Goal: Transaction & Acquisition: Purchase product/service

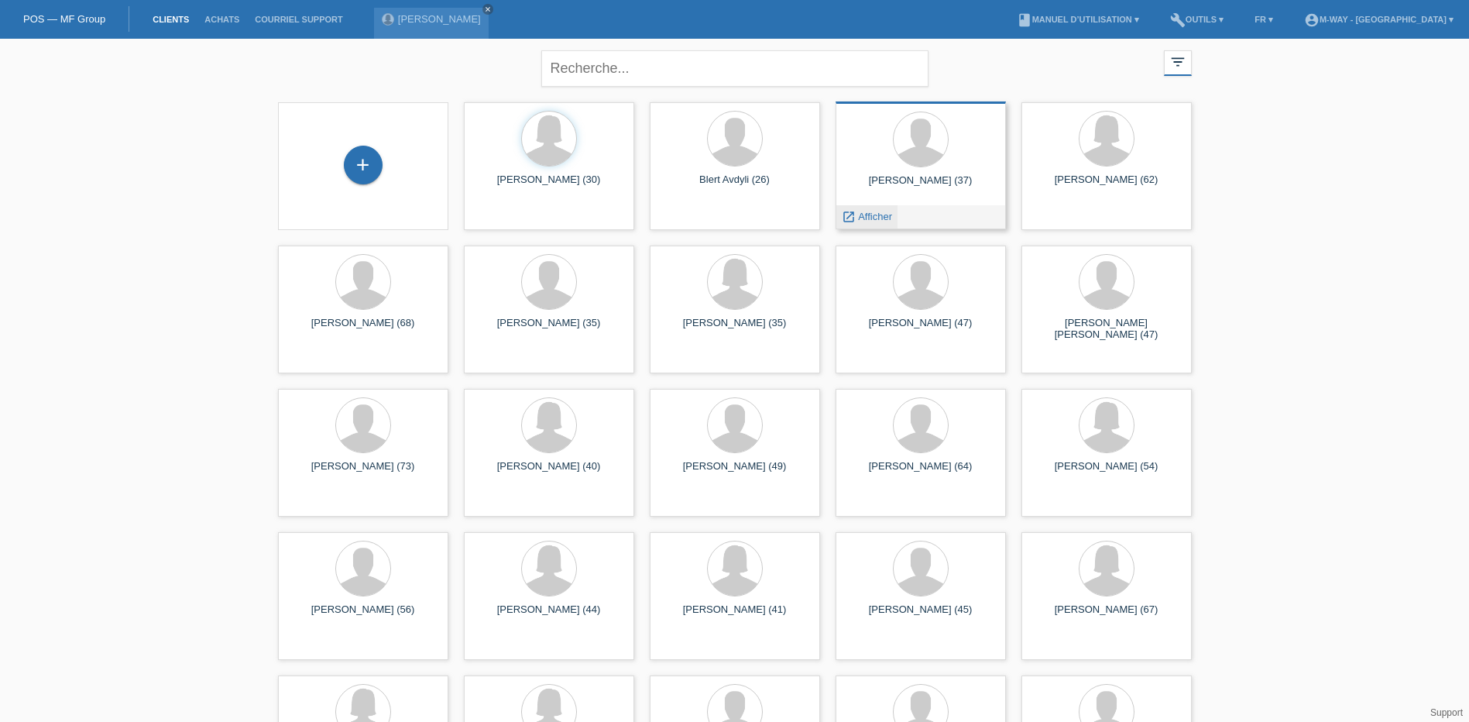
click at [873, 216] on span "Afficher" at bounding box center [875, 217] width 34 height 12
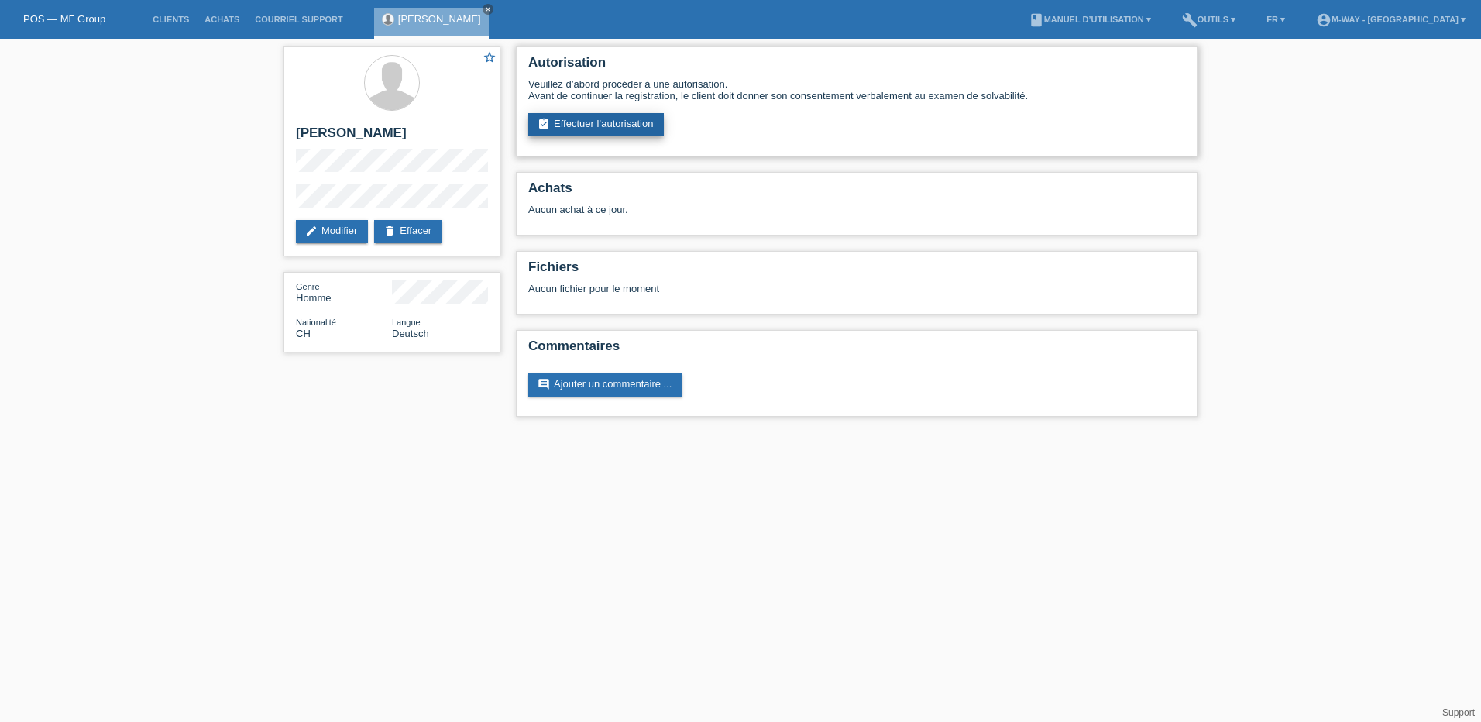
click at [606, 119] on link "assignment_turned_in Effectuer l’autorisation" at bounding box center [596, 124] width 136 height 23
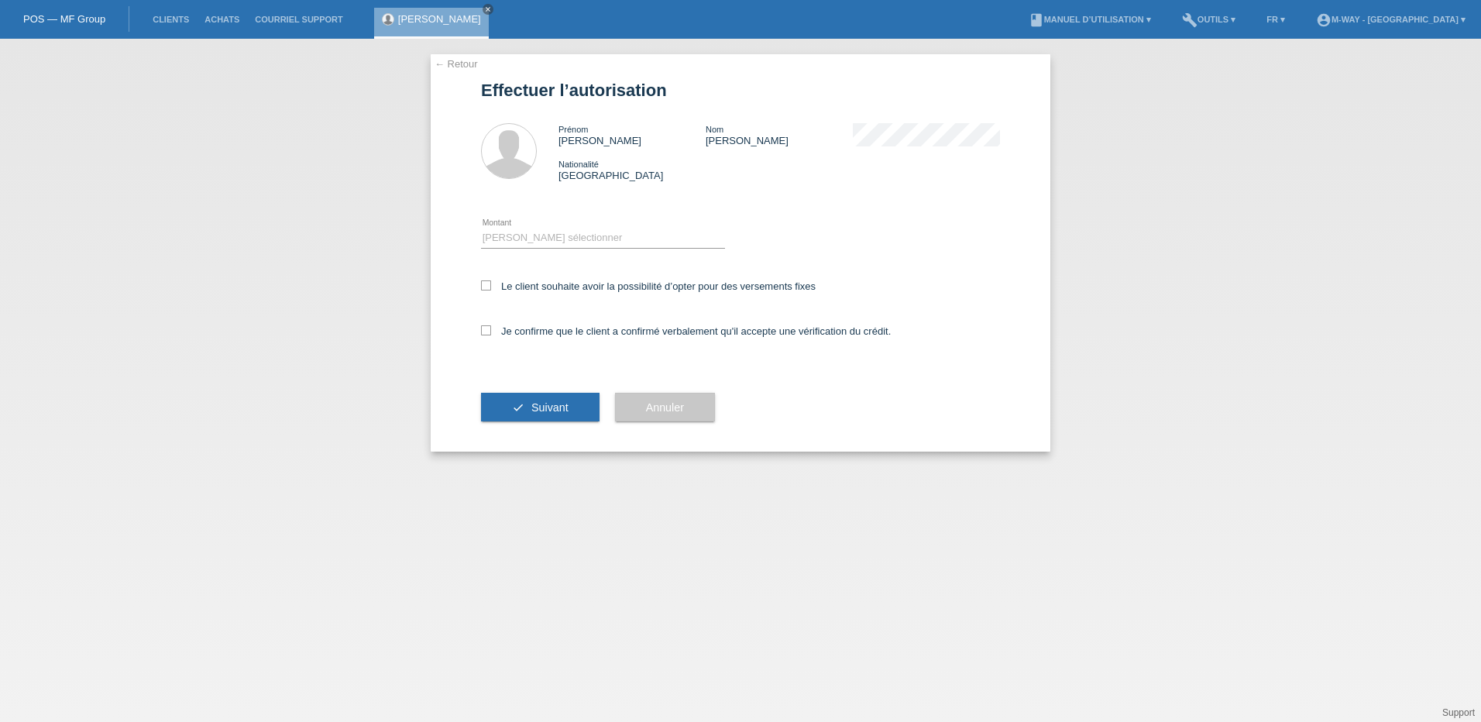
click at [518, 227] on div "Veuillez sélectionner CHF 1.00 - CHF 499.00 CHF 500.00 - CHF 1'999.00 CHF 2'000…" at bounding box center [603, 238] width 244 height 53
click at [520, 236] on select "Veuillez sélectionner CHF 1.00 - CHF 499.00 CHF 500.00 - CHF 1'999.00 CHF 2'000…" at bounding box center [603, 237] width 244 height 19
select select "3"
click at [481, 228] on select "Veuillez sélectionner CHF 1.00 - CHF 499.00 CHF 500.00 - CHF 1'999.00 CHF 2'000…" at bounding box center [603, 237] width 244 height 19
click at [486, 278] on div "Le client souhaite avoir la possibilité d’opter pour des versements fixes" at bounding box center [740, 287] width 519 height 45
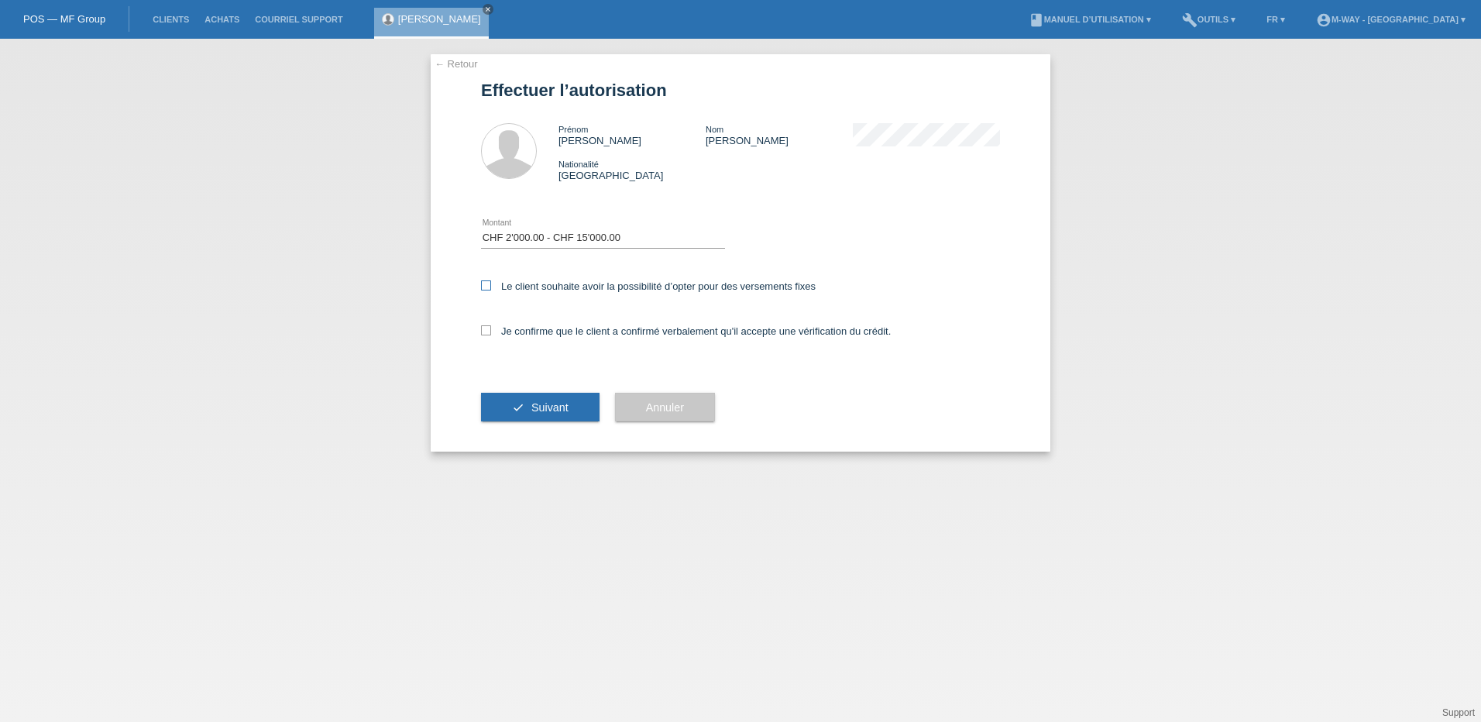
click at [487, 286] on icon at bounding box center [486, 285] width 10 height 10
click at [487, 286] on input "Le client souhaite avoir la possibilité d’opter pour des versements fixes" at bounding box center [486, 285] width 10 height 10
checkbox input "true"
click at [487, 334] on icon at bounding box center [486, 330] width 10 height 10
click at [487, 334] on input "Je confirme que le client a confirmé verbalement qu'il accepte une vérification…" at bounding box center [486, 330] width 10 height 10
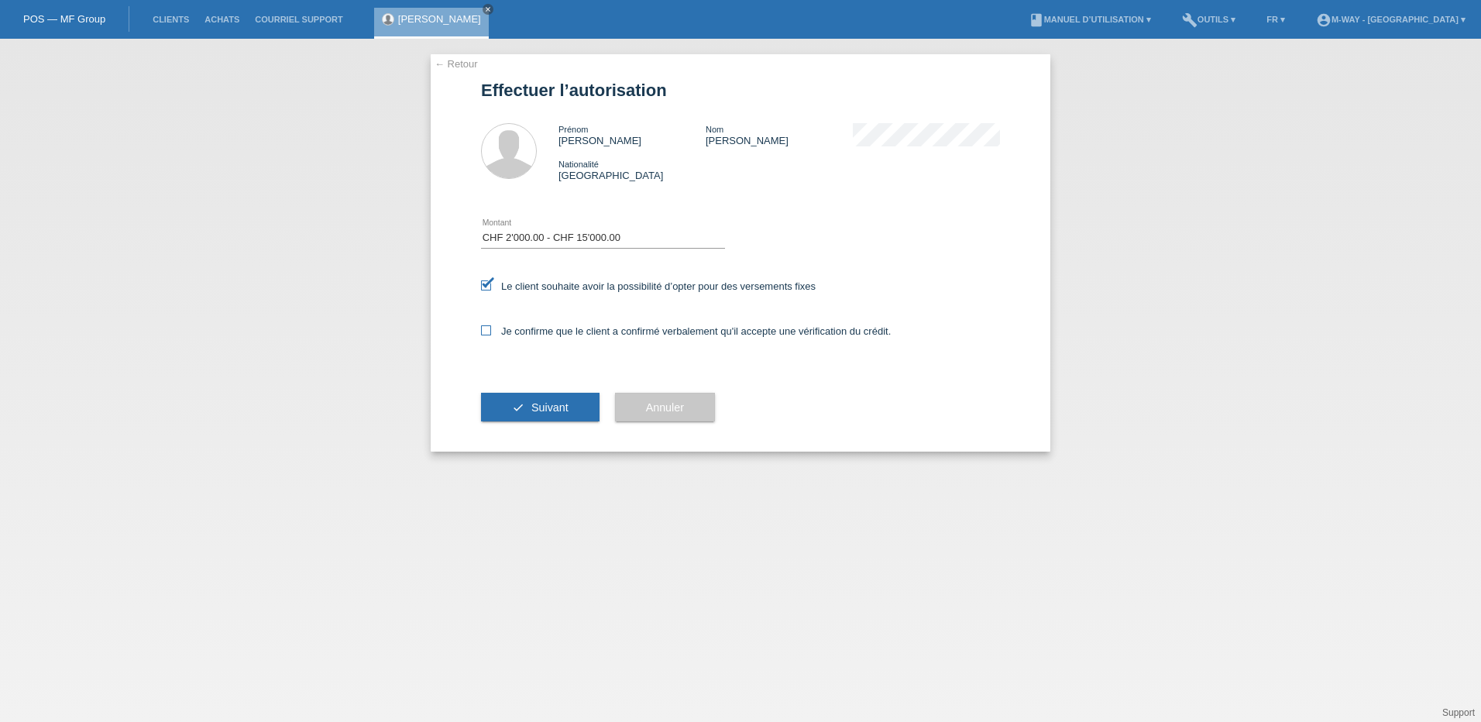
checkbox input "true"
click at [541, 411] on span "Suivant" at bounding box center [549, 407] width 37 height 12
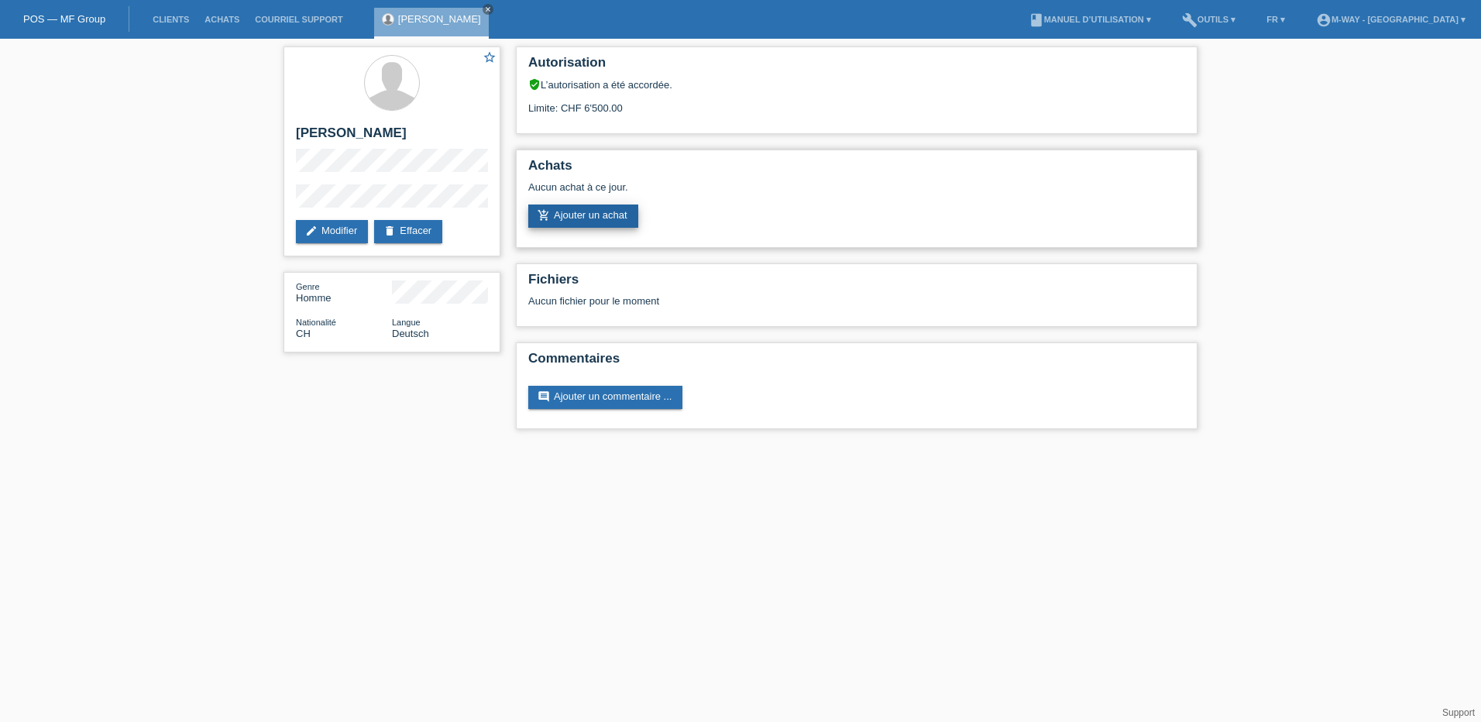
click at [603, 207] on link "add_shopping_cart Ajouter un achat" at bounding box center [583, 215] width 110 height 23
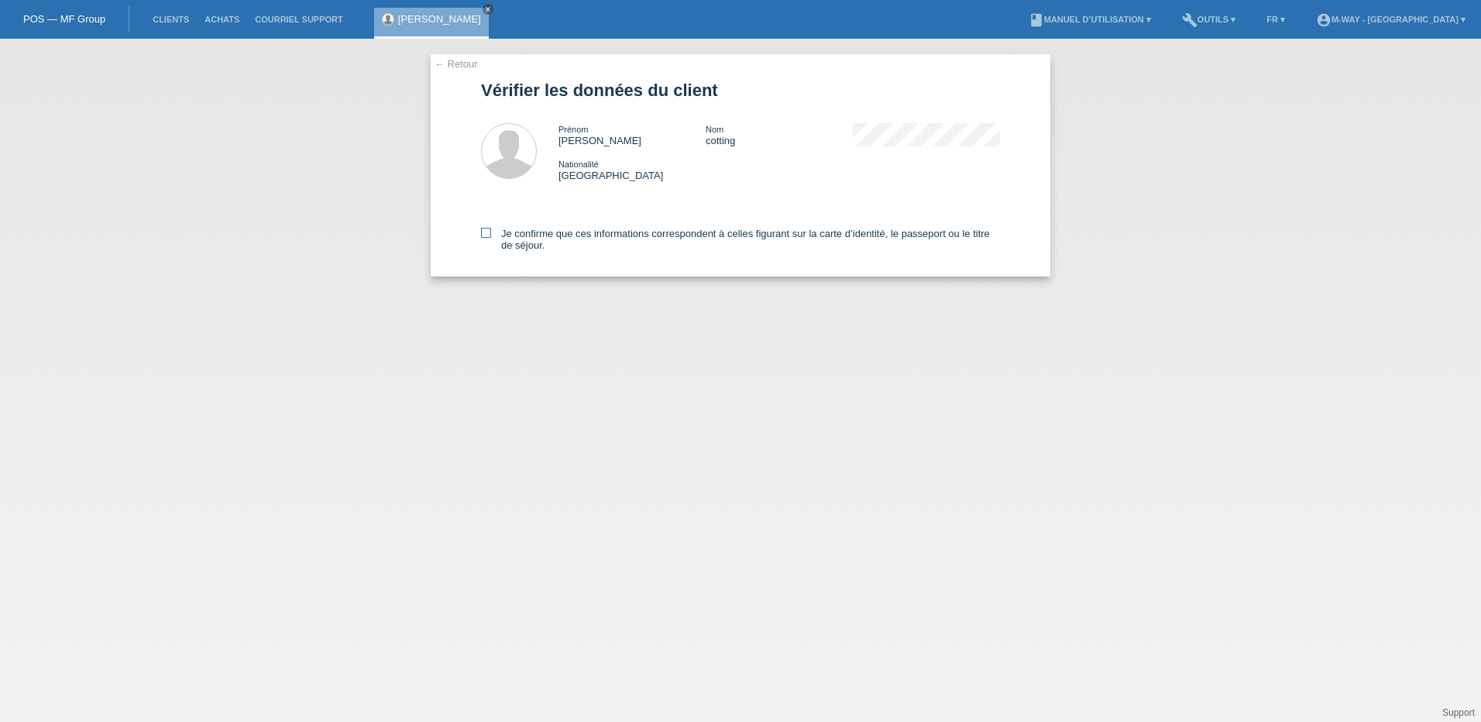
click at [483, 234] on icon at bounding box center [486, 233] width 10 height 10
click at [483, 234] on input "Je confirme que ces informations correspondent à celles figurant sur la carte d…" at bounding box center [486, 233] width 10 height 10
checkbox input "true"
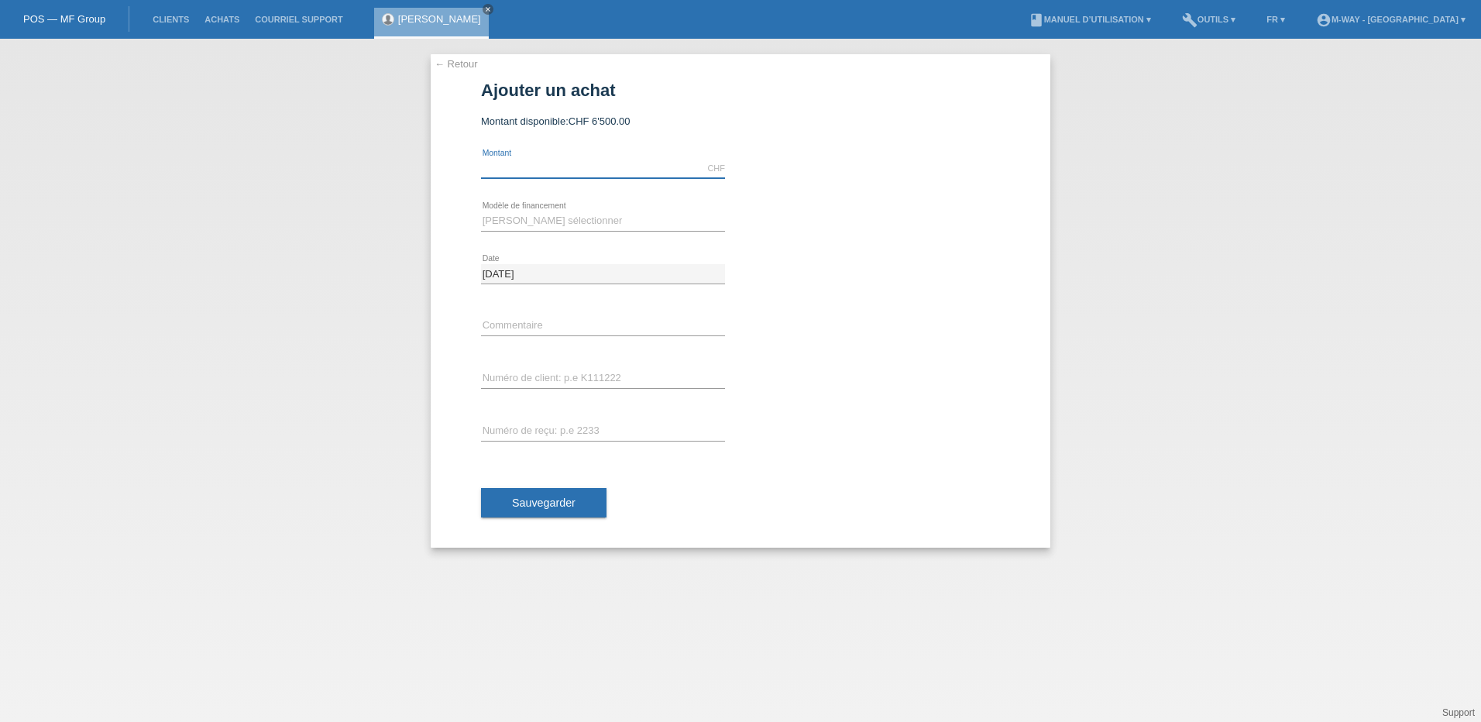
click at [558, 161] on input "text" at bounding box center [603, 168] width 244 height 19
type input "3700.00"
click at [490, 222] on select "Veuillez sélectionner Taux fixes Achat sur facture avec paiement partiel" at bounding box center [603, 220] width 244 height 19
select select "77"
click at [481, 211] on select "Veuillez sélectionner Taux fixes Achat sur facture avec paiement partiel" at bounding box center [603, 220] width 244 height 19
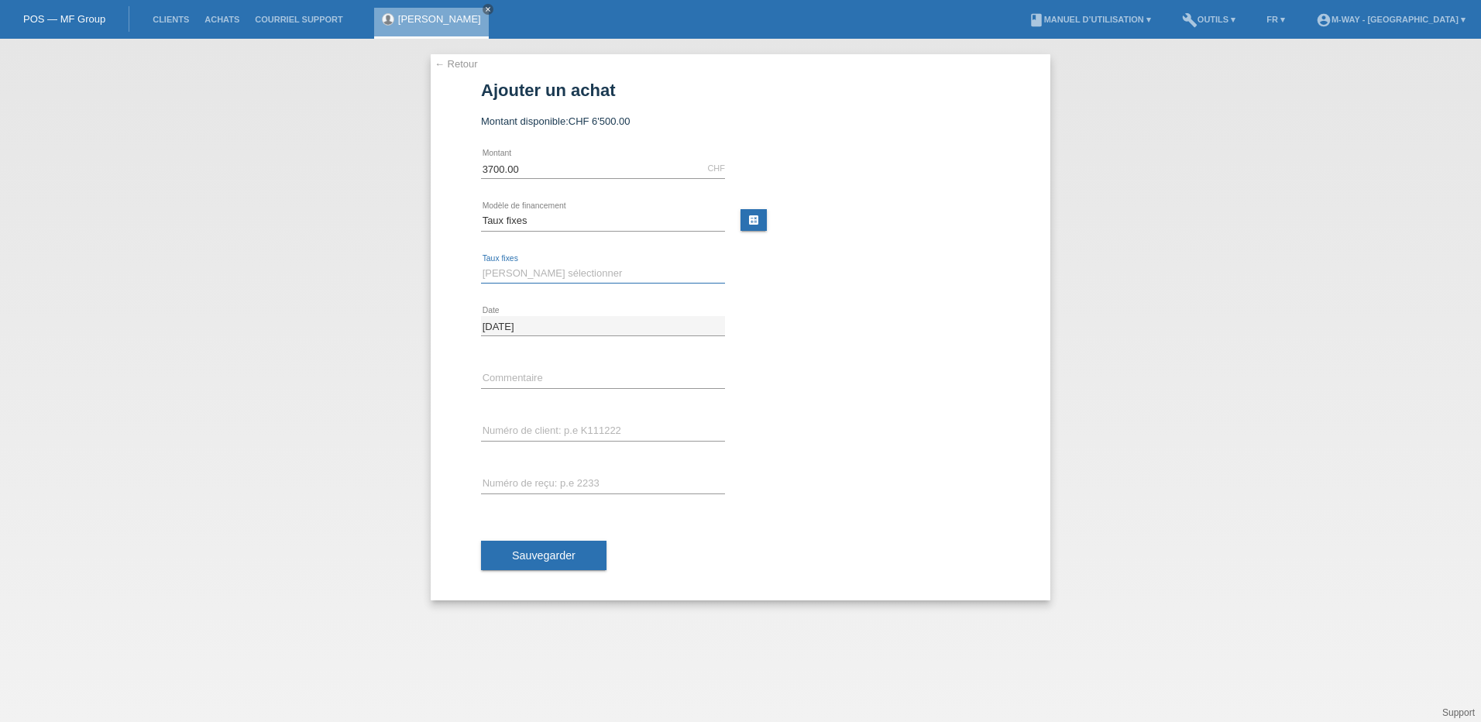
click at [507, 269] on select "Veuillez sélectionner 4 versements 5 versements 6 versements 7 versements 8 ver…" at bounding box center [603, 273] width 244 height 19
select select "202"
click at [481, 264] on select "Veuillez sélectionner 4 versements 5 versements 6 versements 7 versements 8 ver…" at bounding box center [603, 273] width 244 height 19
click at [516, 429] on input "text" at bounding box center [603, 430] width 244 height 19
type input "K243276"
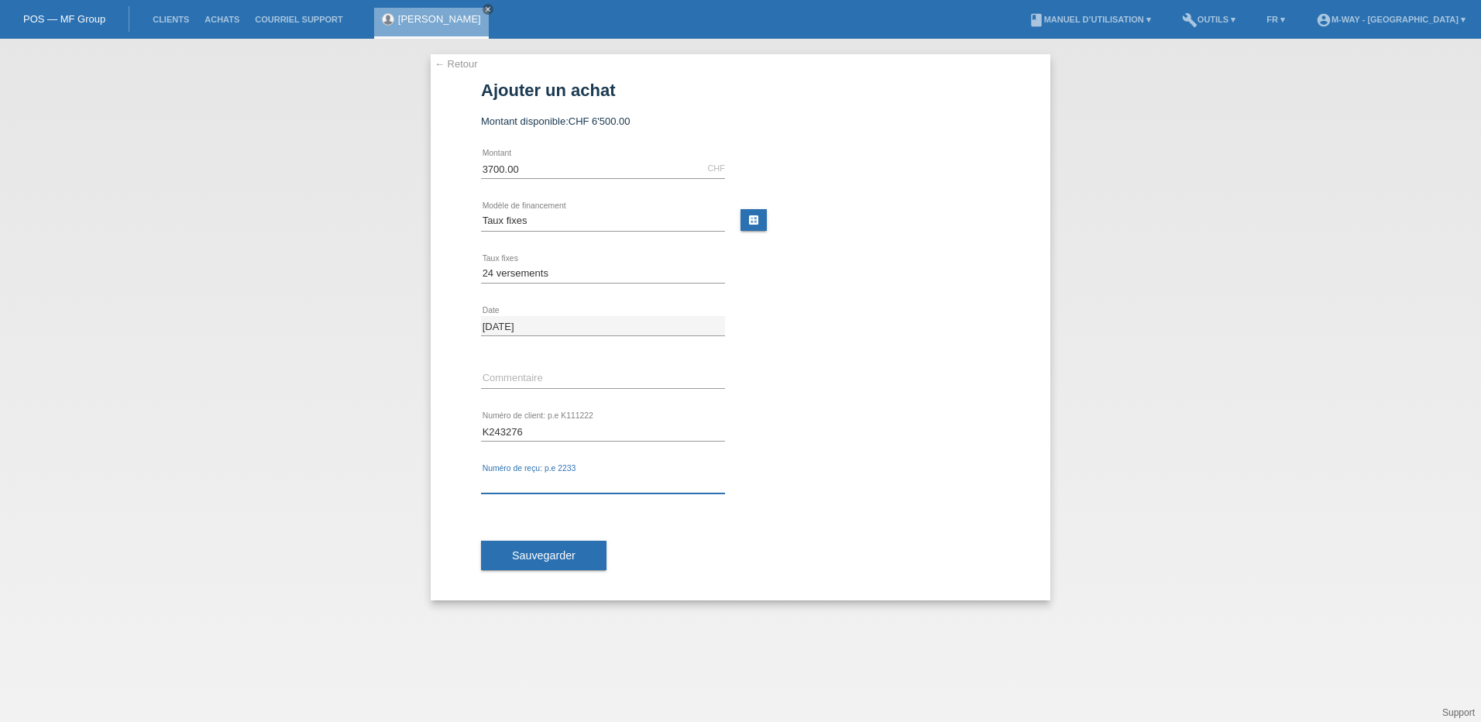
click at [541, 479] on input "text" at bounding box center [603, 483] width 244 height 19
type input "27921/24"
click at [540, 551] on span "Sauvegarder" at bounding box center [544, 555] width 64 height 12
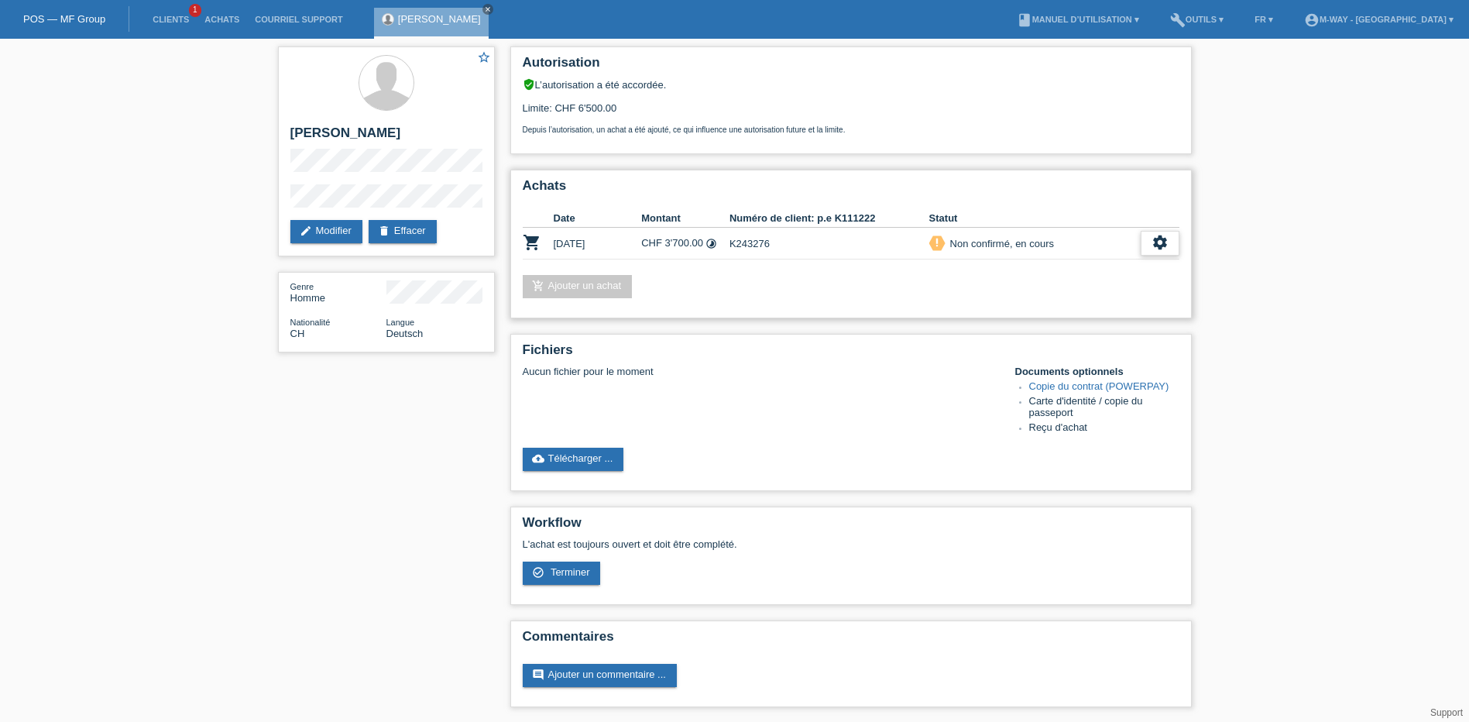
click at [1163, 246] on icon "settings" at bounding box center [1160, 242] width 17 height 17
click at [1092, 314] on div "check_circle_outline Terminer" at bounding box center [1093, 314] width 171 height 23
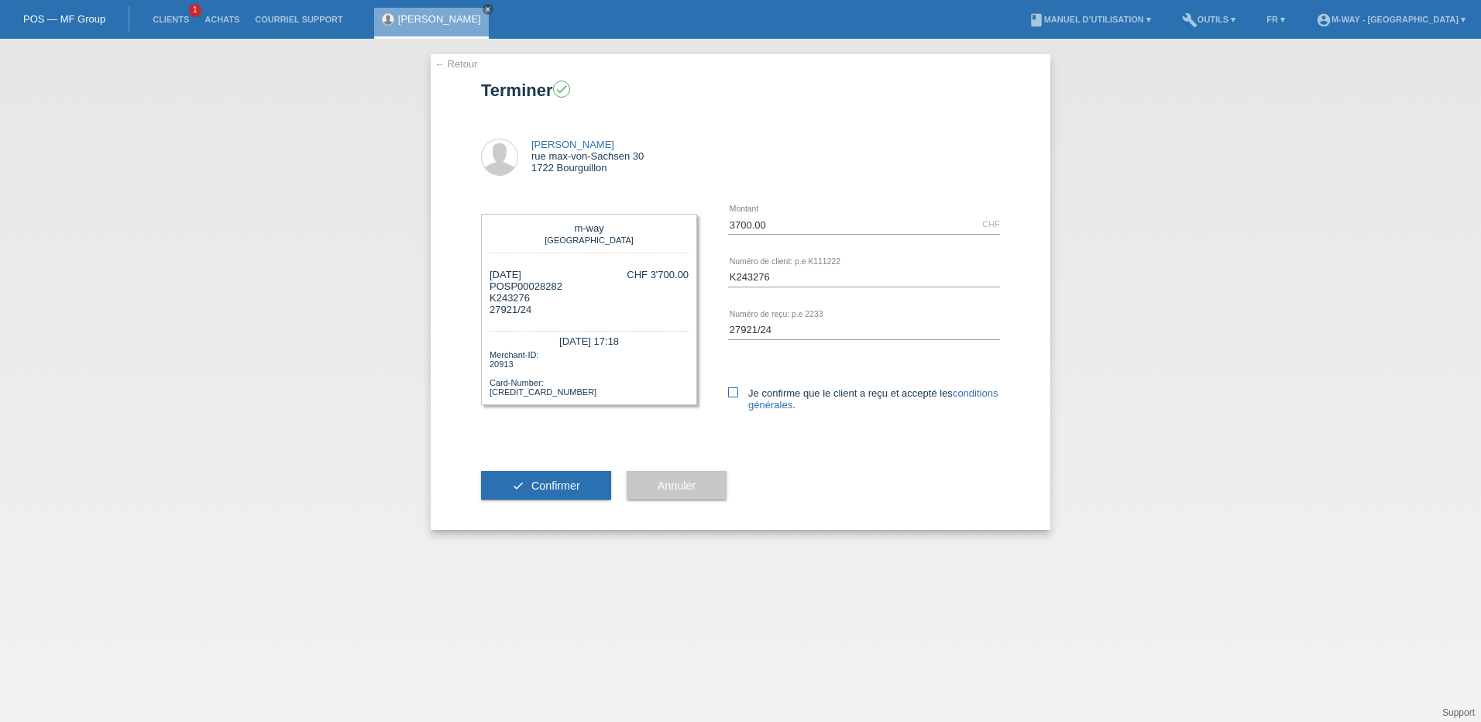
click at [732, 395] on icon at bounding box center [733, 392] width 10 height 10
click at [732, 395] on input "Je confirme que le client a reçu et accepté les conditions générales ." at bounding box center [733, 392] width 10 height 10
checkbox input "true"
click at [554, 487] on span "Confirmer" at bounding box center [555, 485] width 49 height 12
